Goal: Information Seeking & Learning: Learn about a topic

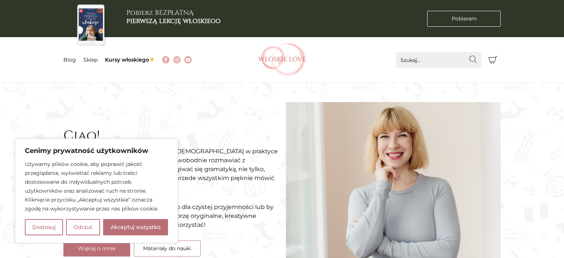
click at [292, 59] on img at bounding box center [282, 59] width 48 height 33
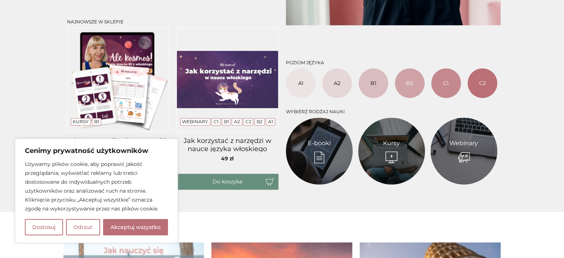
scroll to position [297, 0]
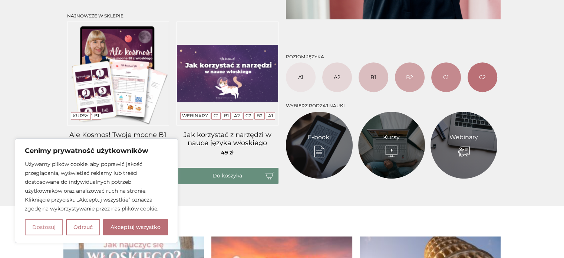
click at [59, 228] on button "Dostosuj" at bounding box center [44, 227] width 38 height 16
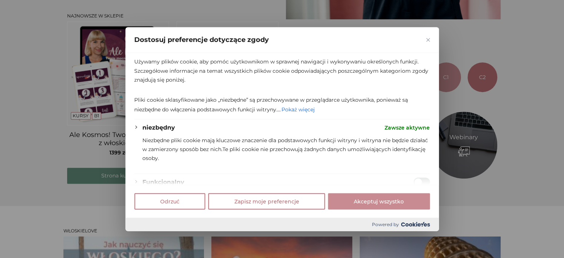
click at [343, 206] on button "Akceptuj wszystko" at bounding box center [379, 201] width 102 height 16
checkbox input "true"
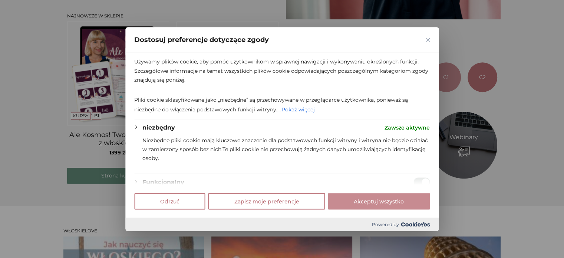
checkbox input "true"
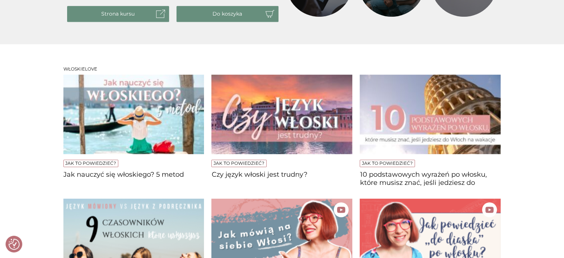
scroll to position [408, 0]
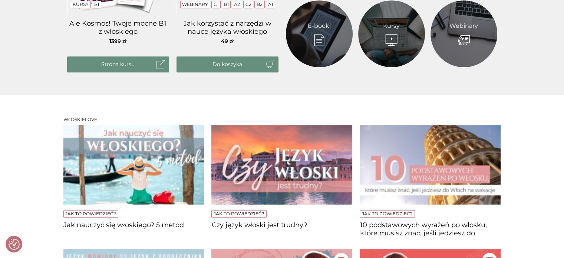
click at [179, 180] on img at bounding box center [133, 164] width 141 height 79
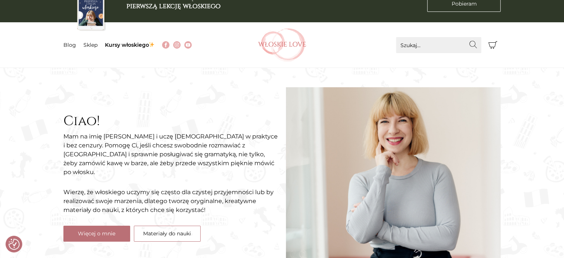
scroll to position [0, 0]
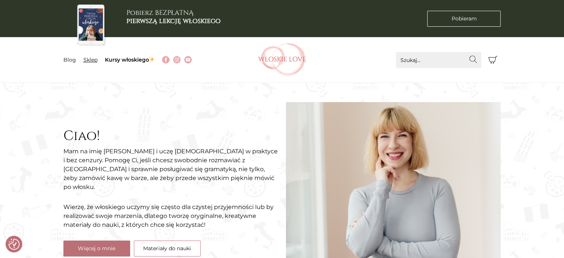
click at [85, 59] on link "Sklep" at bounding box center [90, 59] width 14 height 7
click at [126, 59] on link "Kursy włoskiego" at bounding box center [130, 59] width 50 height 7
